Goal: Check status: Check status

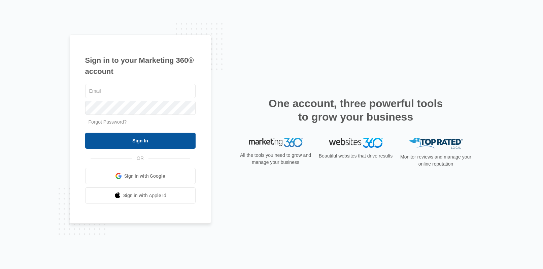
type input "[PERSON_NAME][EMAIL_ADDRESS][PERSON_NAME][DOMAIN_NAME]"
click at [137, 141] on input "Sign In" at bounding box center [140, 141] width 110 height 16
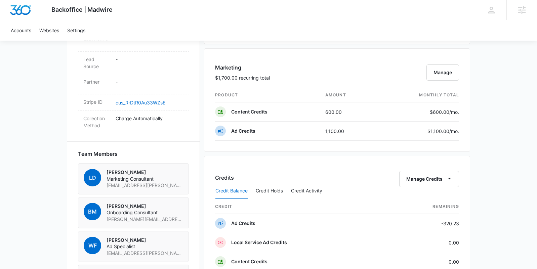
scroll to position [458, 0]
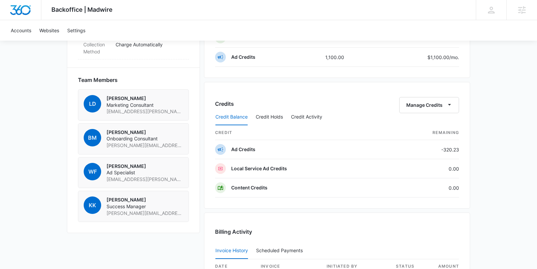
drag, startPoint x: 526, startPoint y: 198, endPoint x: 514, endPoint y: 198, distance: 11.8
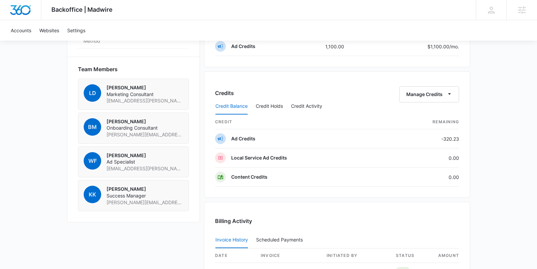
scroll to position [389, 0]
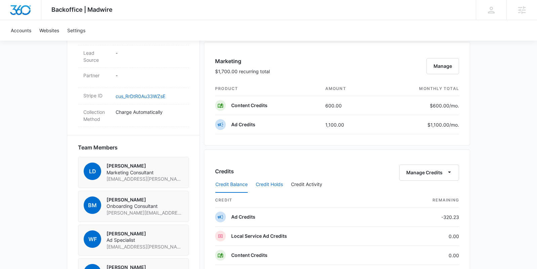
drag, startPoint x: 271, startPoint y: 187, endPoint x: 341, endPoint y: 191, distance: 69.7
click at [271, 187] on button "Credit Holds" at bounding box center [269, 185] width 27 height 16
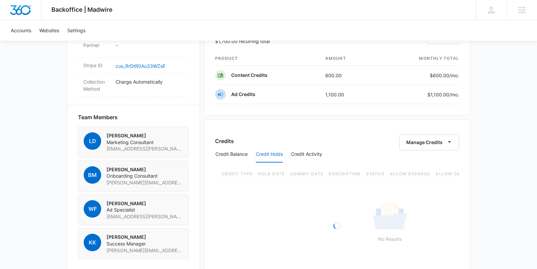
scroll to position [425, 0]
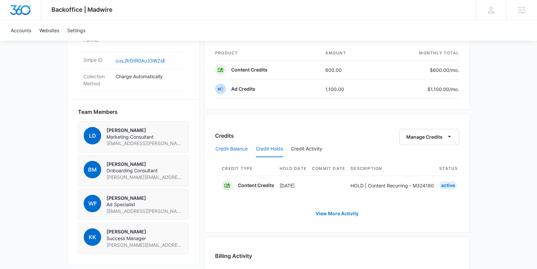
click at [234, 150] on button "Credit Balance" at bounding box center [232, 149] width 32 height 16
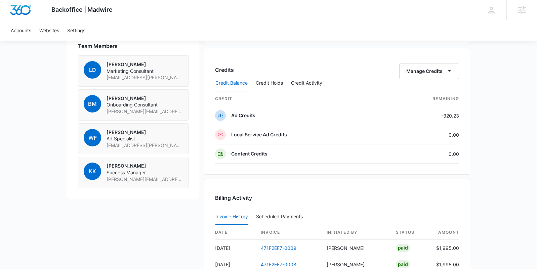
scroll to position [487, 0]
